Goal: Information Seeking & Learning: Learn about a topic

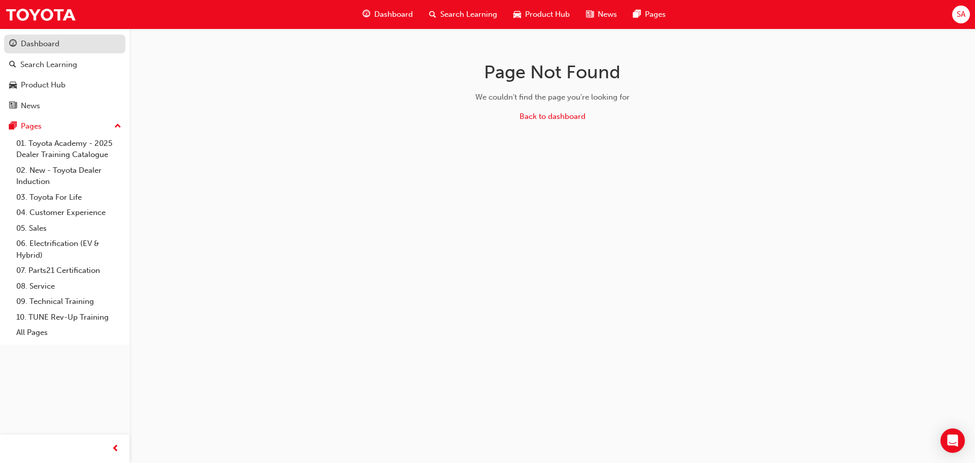
click at [44, 46] on div "Dashboard" at bounding box center [40, 44] width 39 height 12
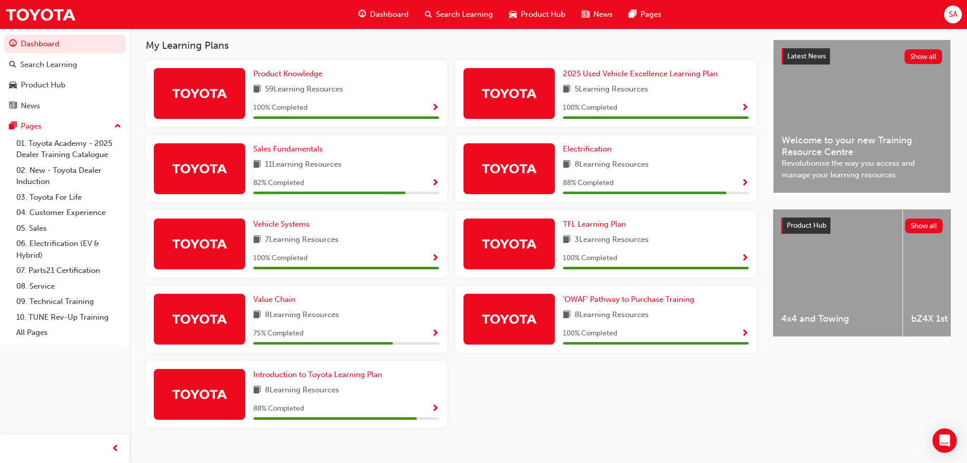
scroll to position [238, 0]
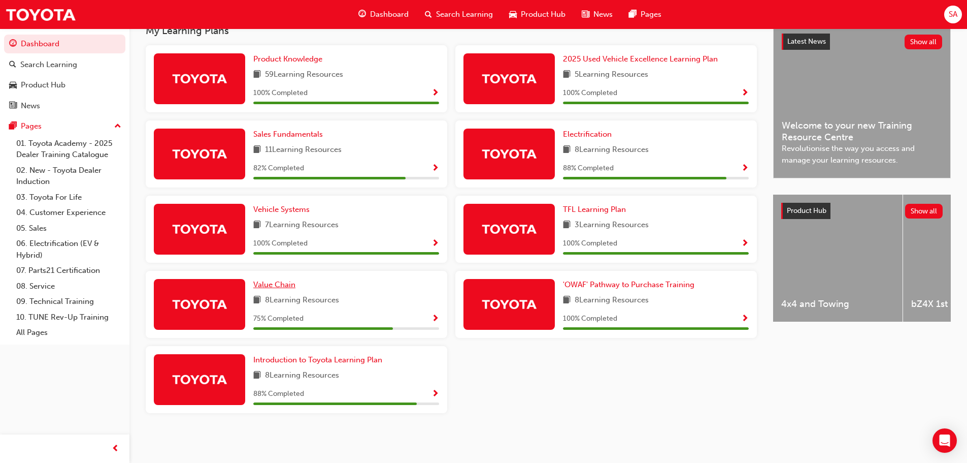
click at [282, 286] on span "Value Chain" at bounding box center [274, 284] width 42 height 9
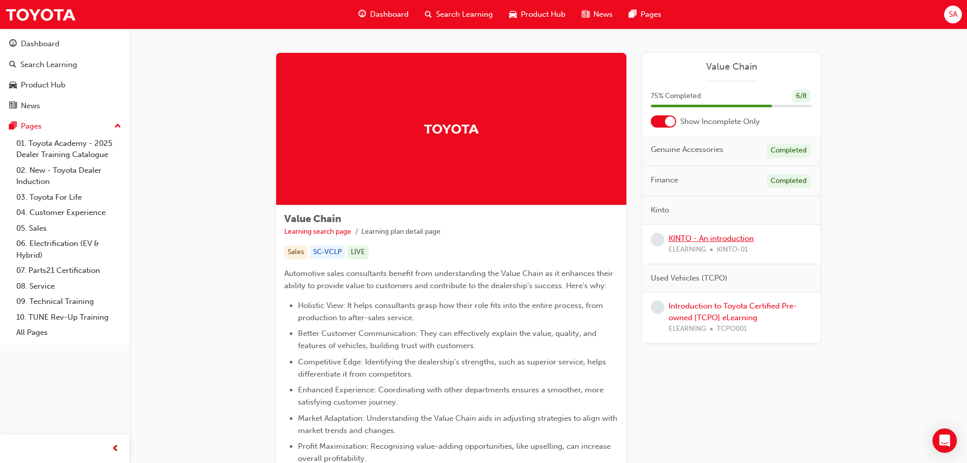
click at [707, 239] on link "KINTO - An introduction" at bounding box center [711, 238] width 85 height 9
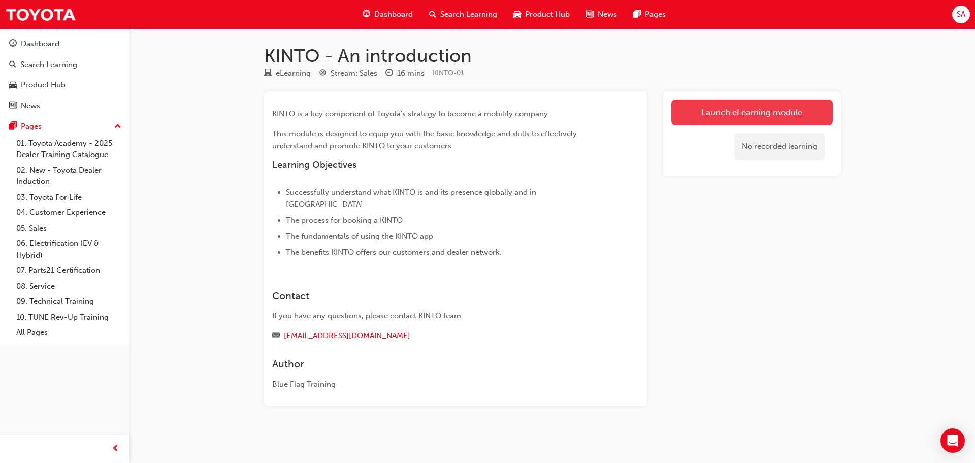
click at [764, 110] on link "Launch eLearning module" at bounding box center [751, 112] width 161 height 25
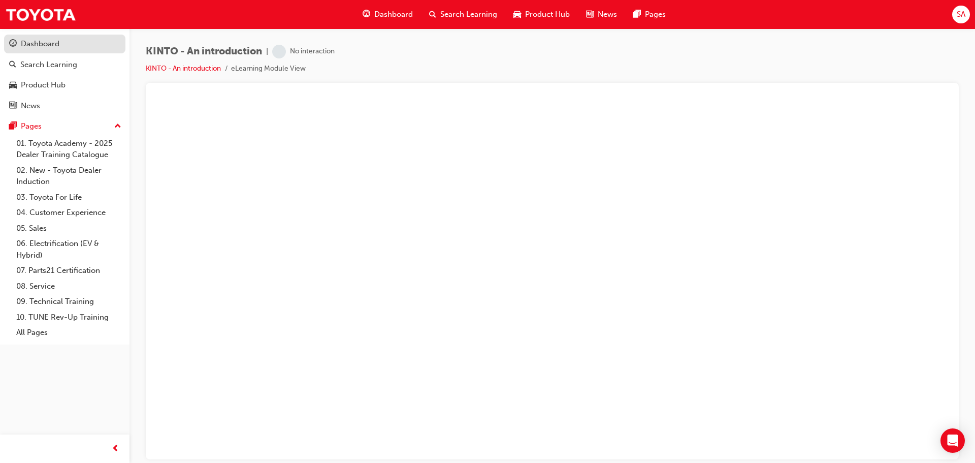
click at [37, 41] on div "Dashboard" at bounding box center [40, 44] width 39 height 12
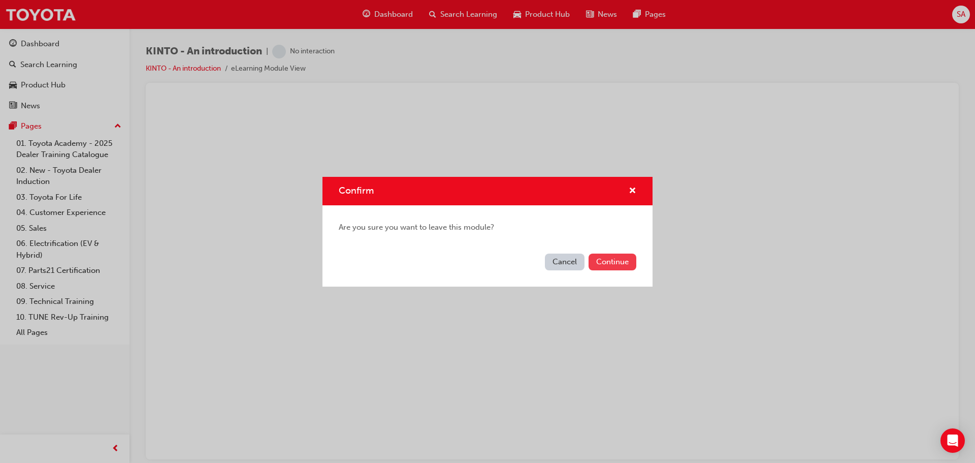
click at [617, 262] on button "Continue" at bounding box center [613, 261] width 48 height 17
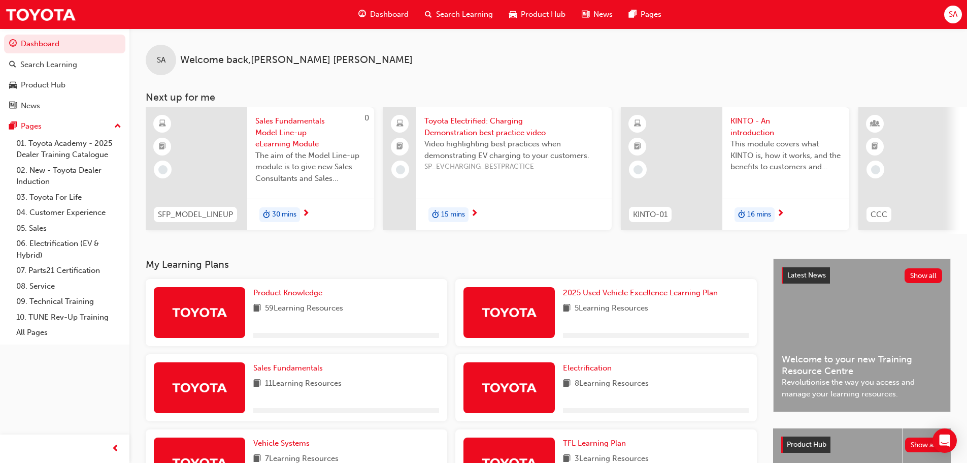
scroll to position [203, 0]
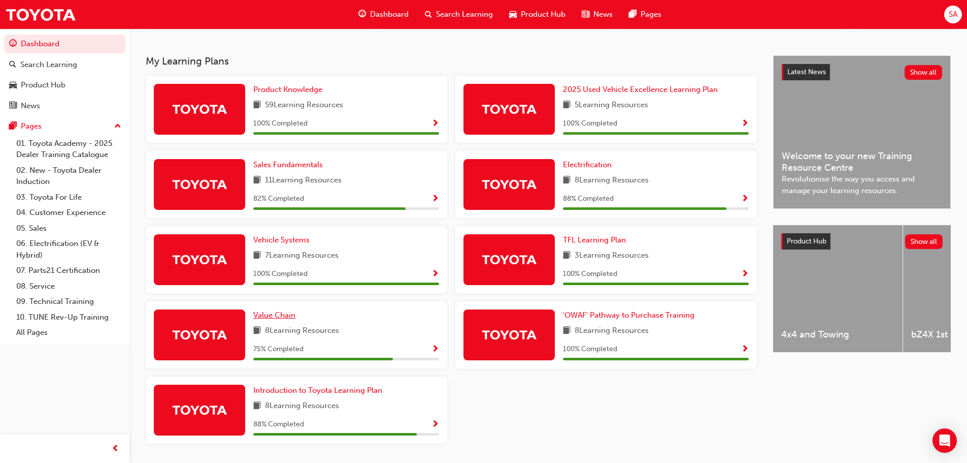
click at [283, 319] on span "Value Chain" at bounding box center [274, 314] width 42 height 9
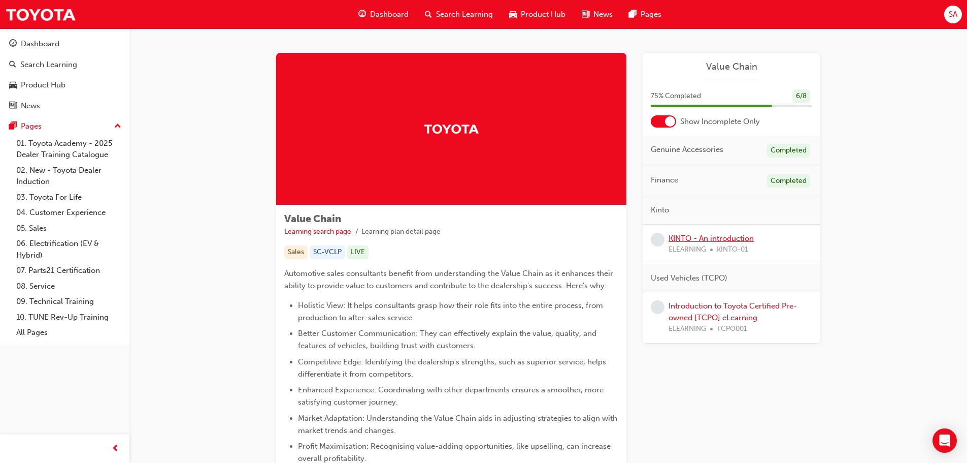
click at [710, 240] on link "KINTO - An introduction" at bounding box center [711, 238] width 85 height 9
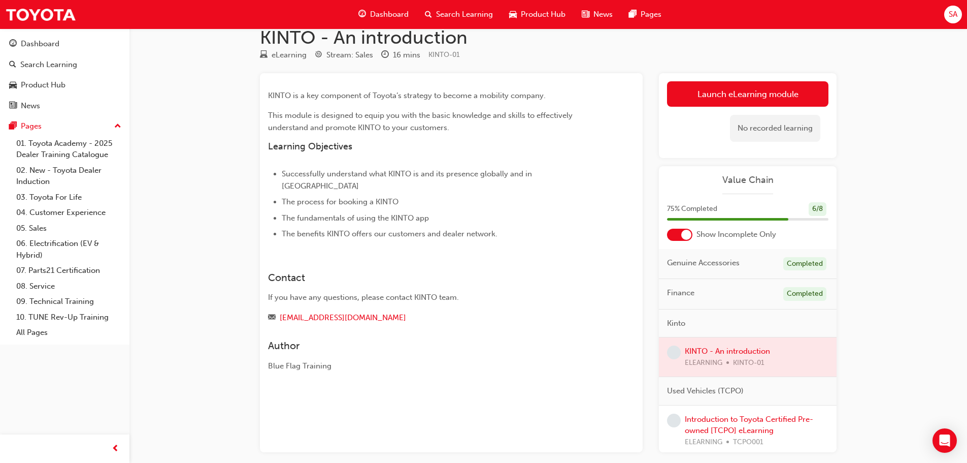
scroll to position [51, 0]
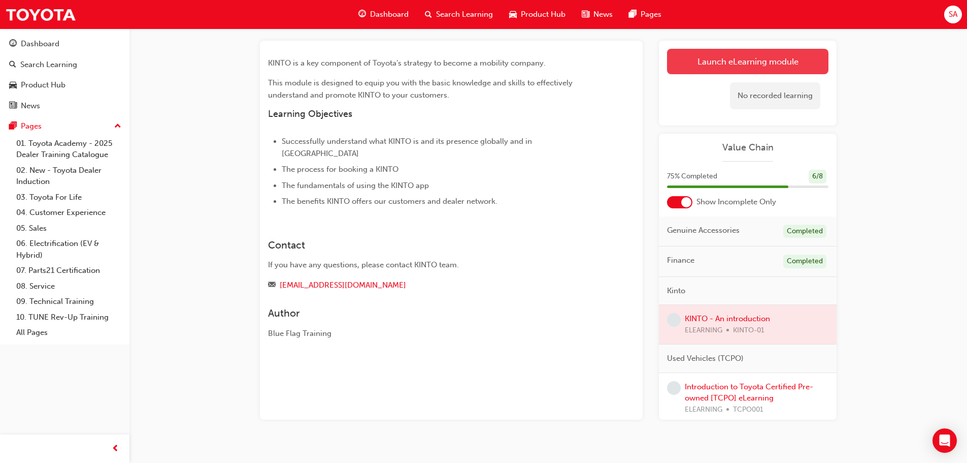
click at [762, 59] on link "Launch eLearning module" at bounding box center [747, 61] width 161 height 25
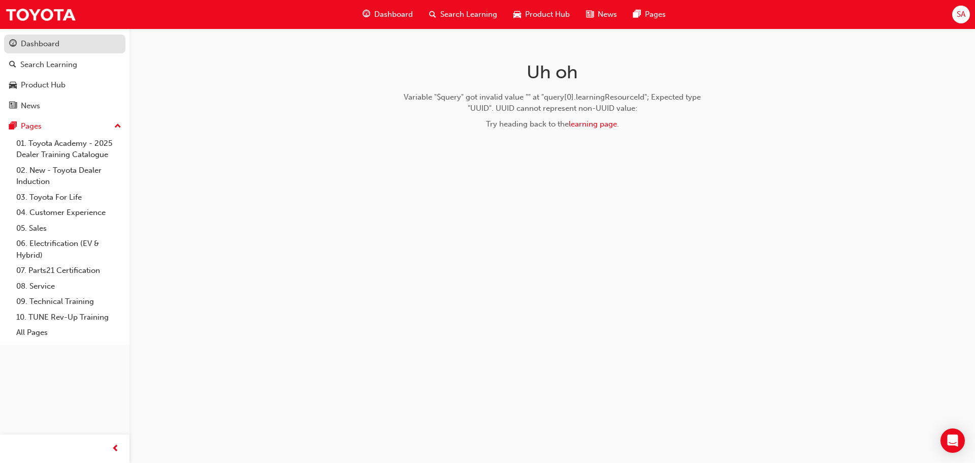
click at [38, 43] on div "Dashboard" at bounding box center [40, 44] width 39 height 12
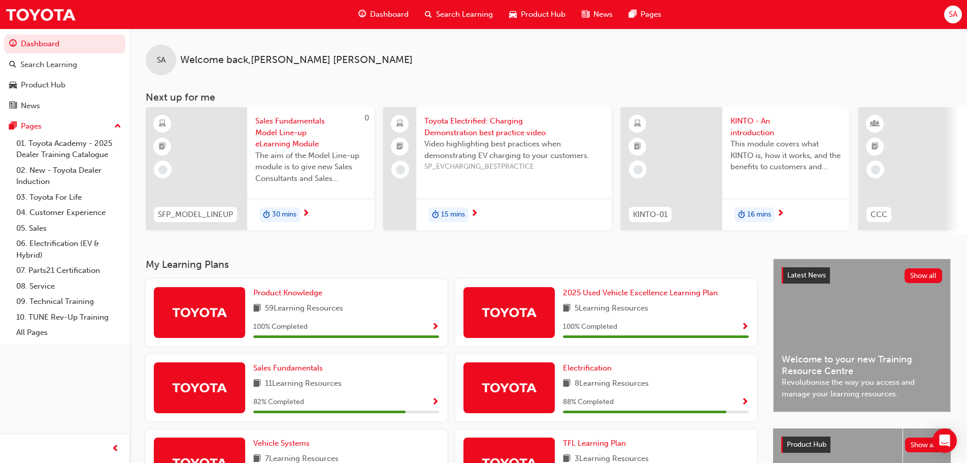
click at [296, 123] on span "Sales Fundamentals Model Line-up eLearning Module" at bounding box center [310, 132] width 111 height 35
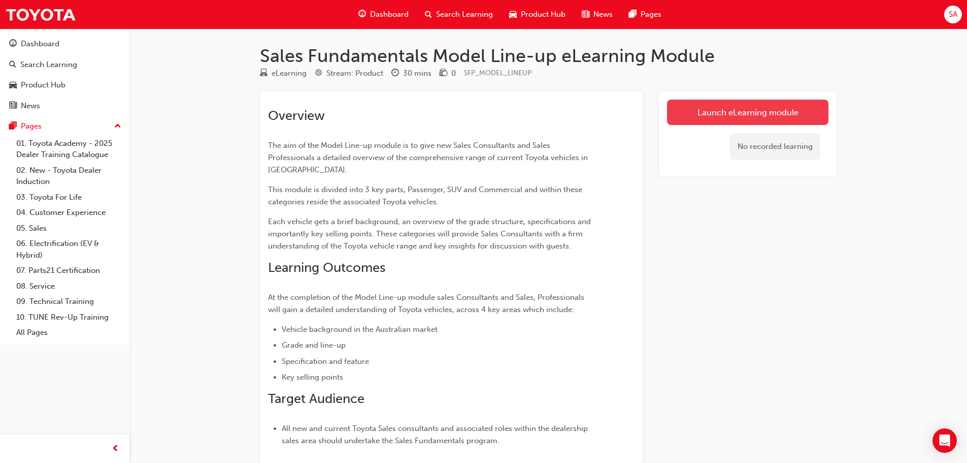
click at [765, 109] on link "Launch eLearning module" at bounding box center [747, 112] width 161 height 25
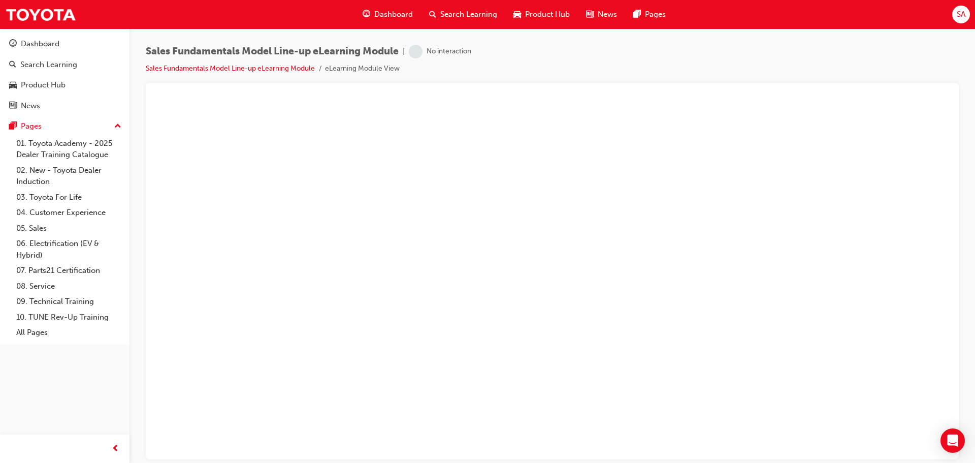
click at [422, 58] on div "Sales Fundamentals Model Line-up eLearning Module | No interaction Sales Fundam…" at bounding box center [309, 60] width 326 height 30
click at [420, 55] on span "learningRecordVerb_NONE-icon" at bounding box center [416, 52] width 14 height 14
click at [272, 69] on link "Sales Fundamentals Model Line-up eLearning Module" at bounding box center [230, 68] width 169 height 9
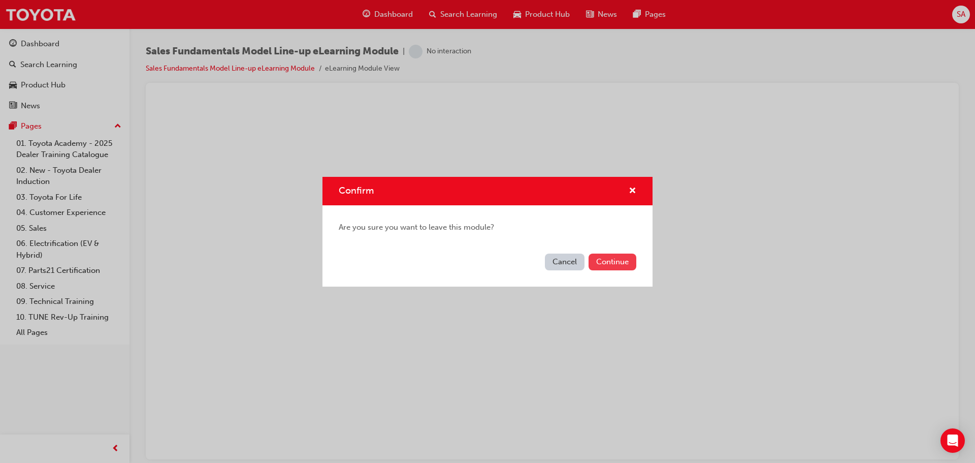
click at [612, 263] on button "Continue" at bounding box center [613, 261] width 48 height 17
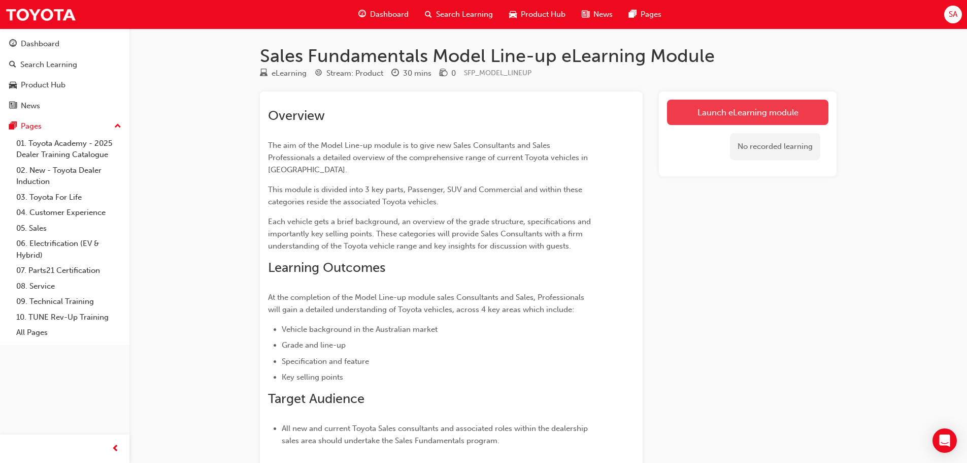
click at [768, 111] on link "Launch eLearning module" at bounding box center [747, 112] width 161 height 25
